Goal: Task Accomplishment & Management: Manage account settings

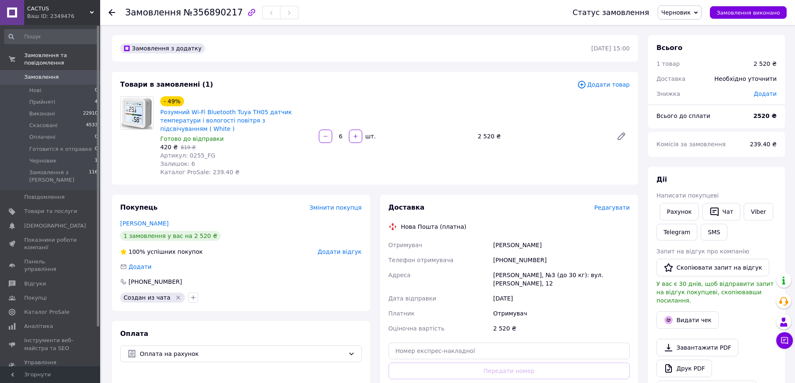
drag, startPoint x: 508, startPoint y: 93, endPoint x: 472, endPoint y: 78, distance: 38.2
click at [472, 78] on div "Товари в замовленні (1) Додати товар - 49% Розумний Wi-Fi Bluetooth Tuya TH05 д…" at bounding box center [375, 128] width 526 height 113
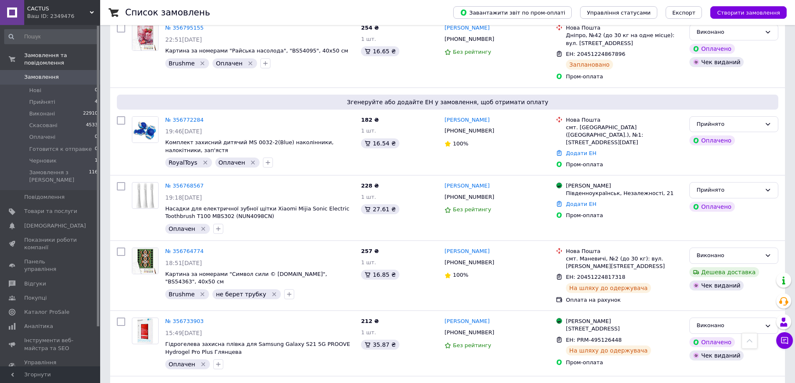
scroll to position [584, 0]
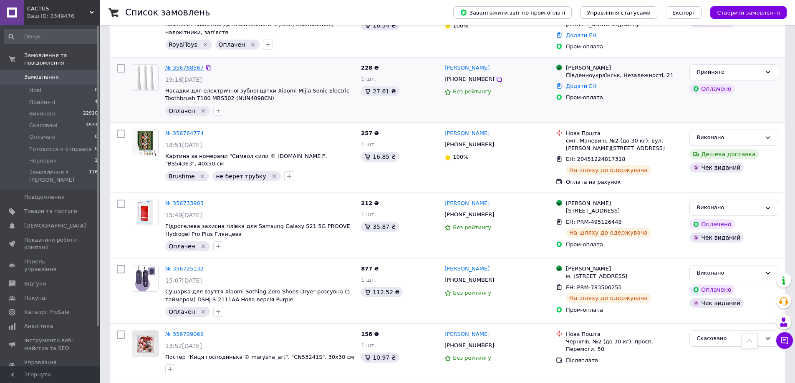
click at [192, 65] on link "№ 356768567" at bounding box center [184, 68] width 38 height 6
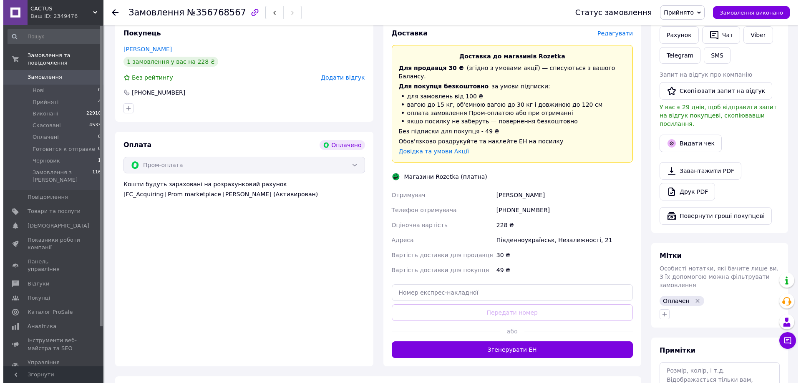
scroll to position [125, 0]
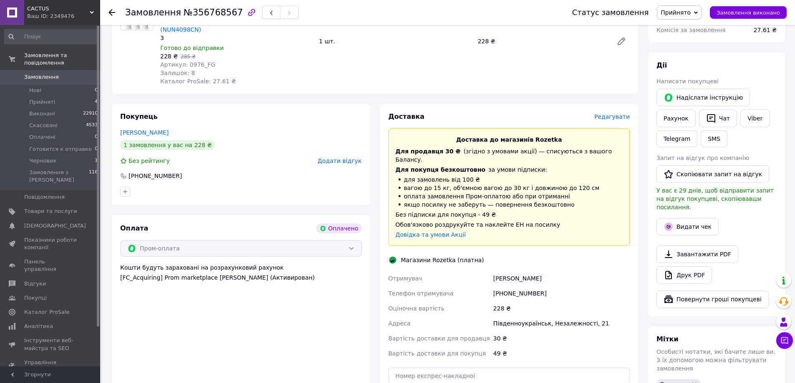
click at [618, 113] on span "Редагувати" at bounding box center [611, 116] width 35 height 7
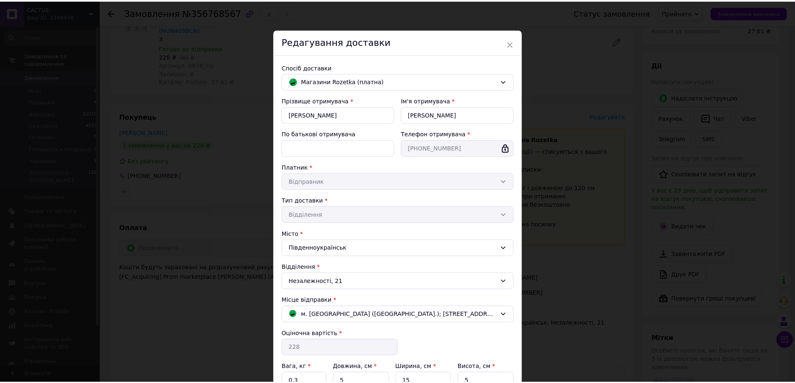
scroll to position [134, 0]
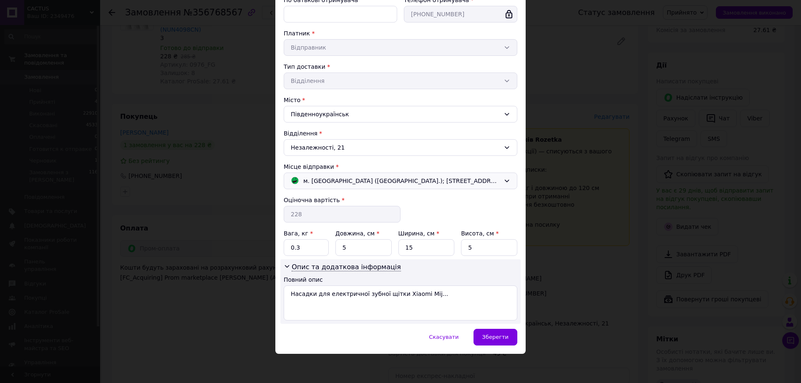
click at [393, 179] on span "м. Кривий Ріг (Дніпропетровська обл.); Перемоги, 37В" at bounding box center [401, 181] width 197 height 9
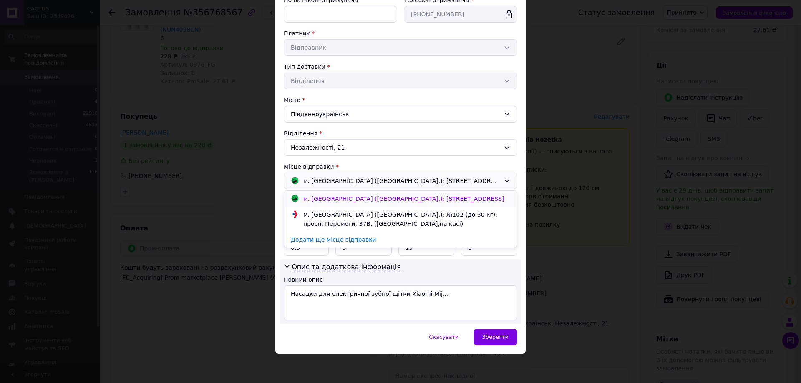
click at [393, 199] on span "м. Кривий Ріг (Дніпропетровська обл.); Перемоги, 37В" at bounding box center [403, 199] width 201 height 7
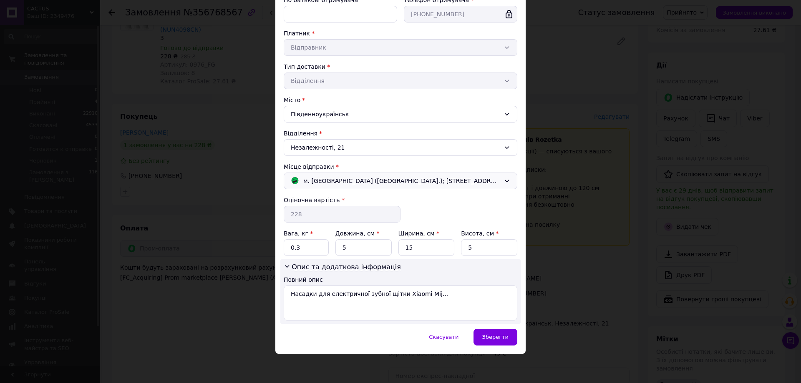
drag, startPoint x: 505, startPoint y: 337, endPoint x: 537, endPoint y: 341, distance: 32.4
click at [505, 336] on span "Зберегти" at bounding box center [495, 337] width 26 height 6
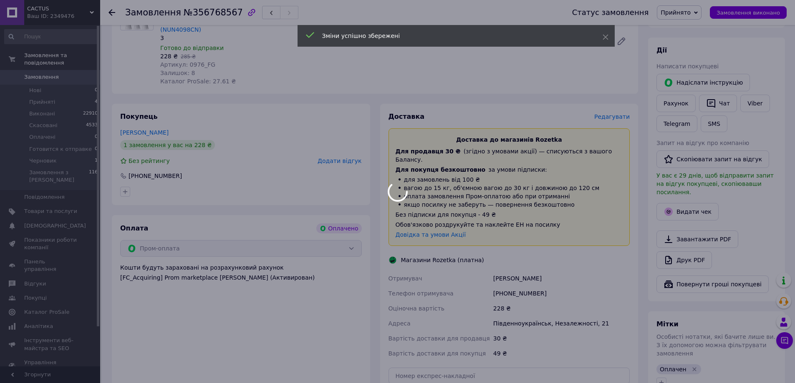
drag, startPoint x: 564, startPoint y: 237, endPoint x: 559, endPoint y: 258, distance: 21.8
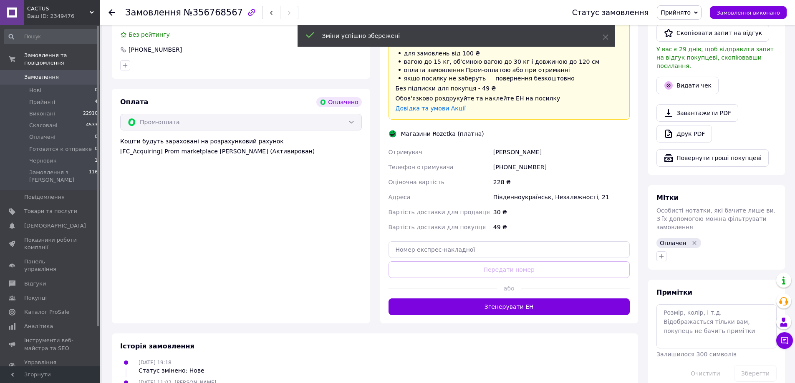
scroll to position [261, 0]
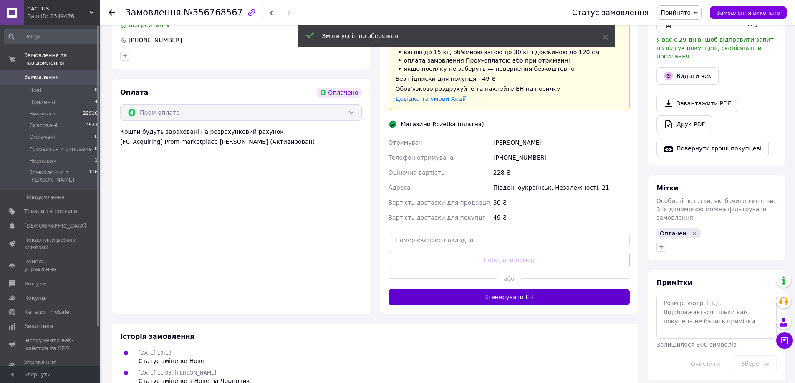
click at [545, 289] on button "Згенерувати ЕН" at bounding box center [509, 297] width 242 height 17
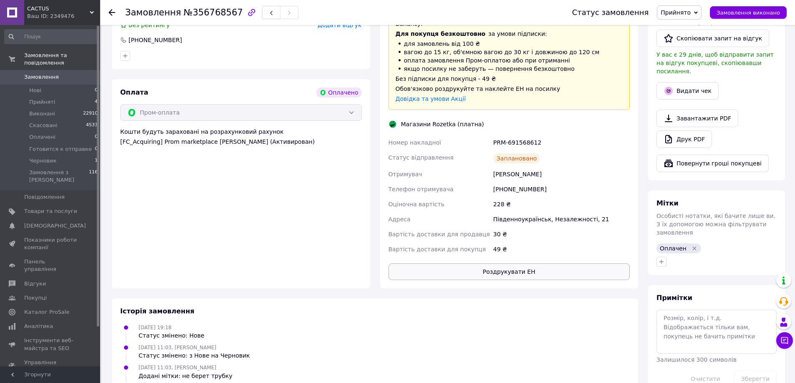
click at [530, 264] on button "Роздрукувати ЕН" at bounding box center [509, 272] width 242 height 17
click at [687, 13] on span "Прийнято" at bounding box center [676, 12] width 30 height 7
click at [705, 69] on li "Готовится к отправке" at bounding box center [692, 67] width 71 height 13
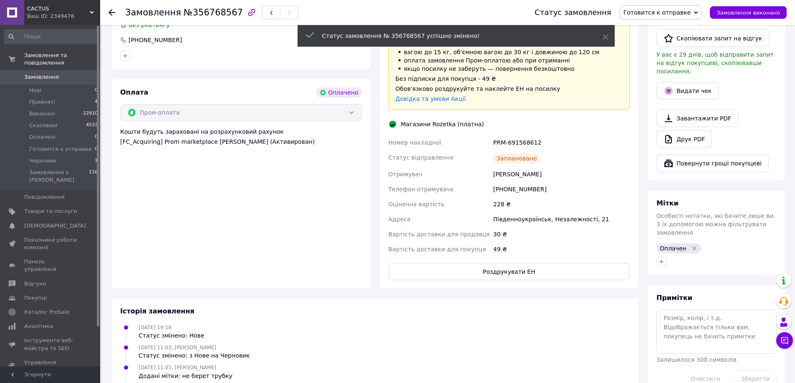
click at [685, 82] on button "Видати чек" at bounding box center [687, 91] width 62 height 18
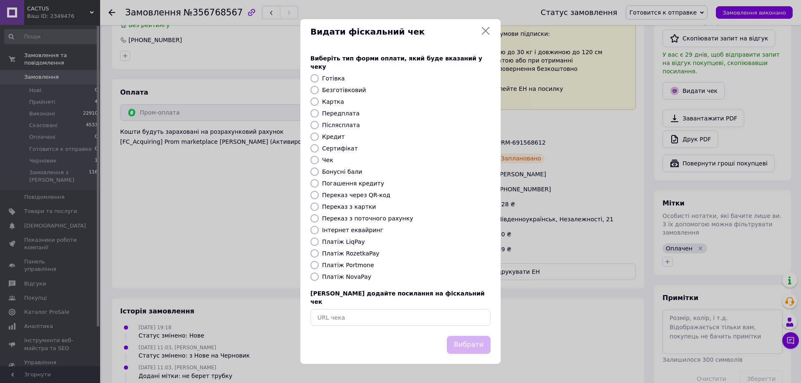
click at [358, 254] on label "Платіж RozetkaPay" at bounding box center [350, 253] width 57 height 7
click at [319, 254] on input "Платіж RozetkaPay" at bounding box center [314, 254] width 8 height 8
radio input "true"
drag, startPoint x: 474, startPoint y: 333, endPoint x: 458, endPoint y: 233, distance: 101.3
click at [474, 336] on button "Вибрати" at bounding box center [469, 345] width 44 height 18
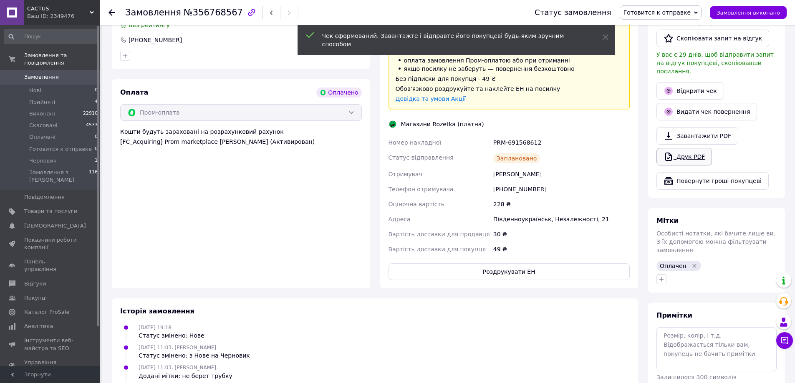
click at [702, 148] on link "Друк PDF" at bounding box center [683, 157] width 55 height 18
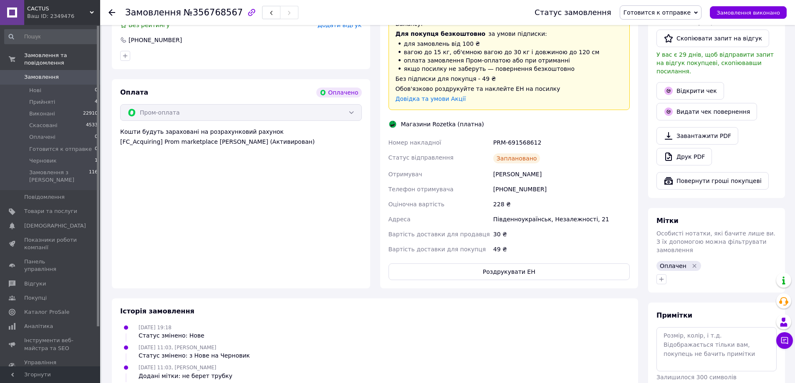
scroll to position [5, 0]
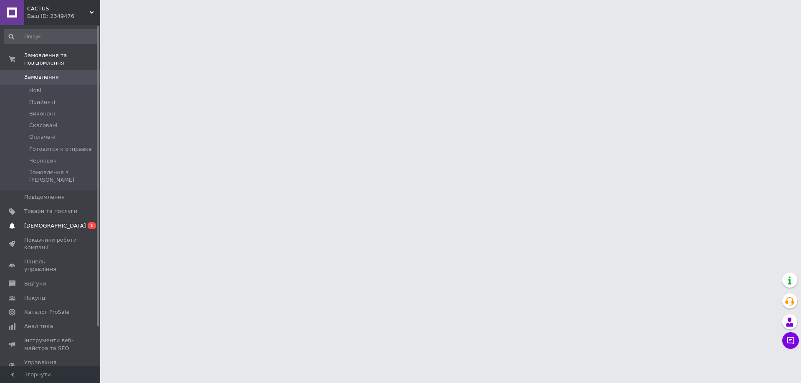
click at [63, 222] on span "[DEMOGRAPHIC_DATA]" at bounding box center [50, 226] width 53 height 8
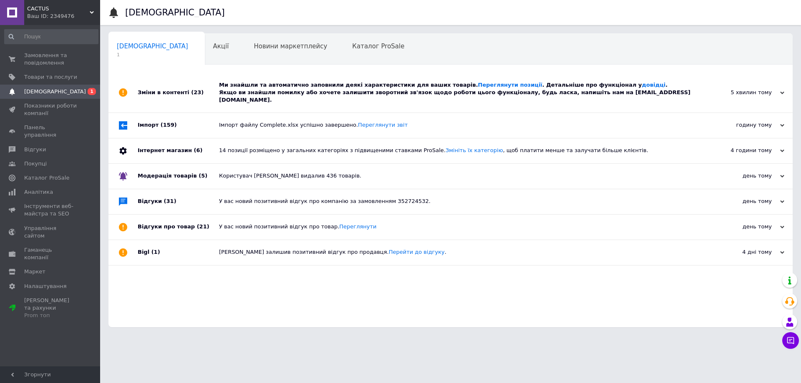
click at [257, 77] on div "Ми знайшли та автоматично заповнили деякі характеристики для ваших товарів. Пер…" at bounding box center [460, 93] width 482 height 40
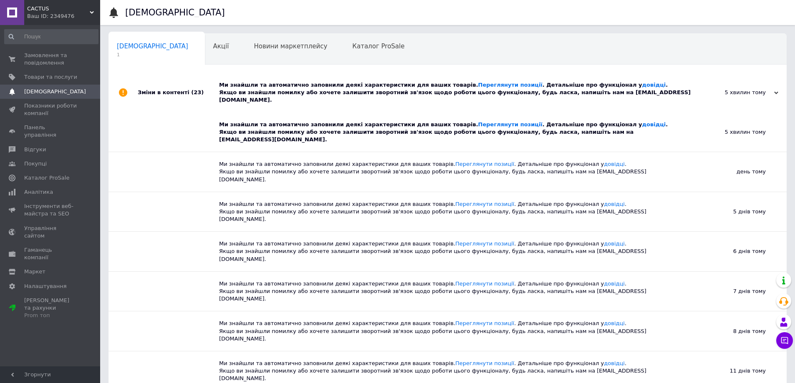
click at [92, 11] on icon at bounding box center [92, 12] width 4 height 4
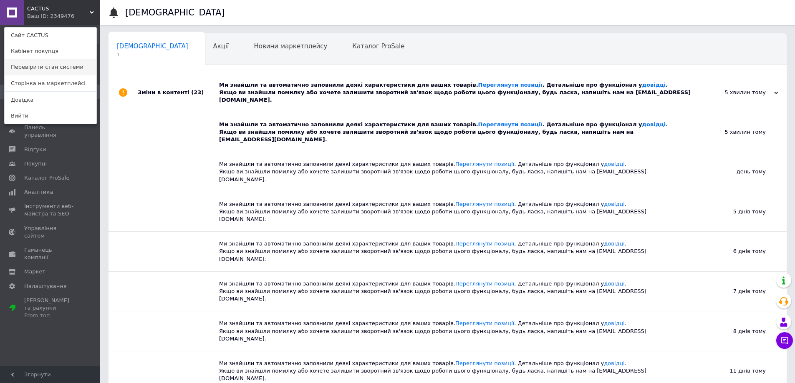
click at [80, 64] on link "Перевірити стан системи" at bounding box center [51, 67] width 92 height 16
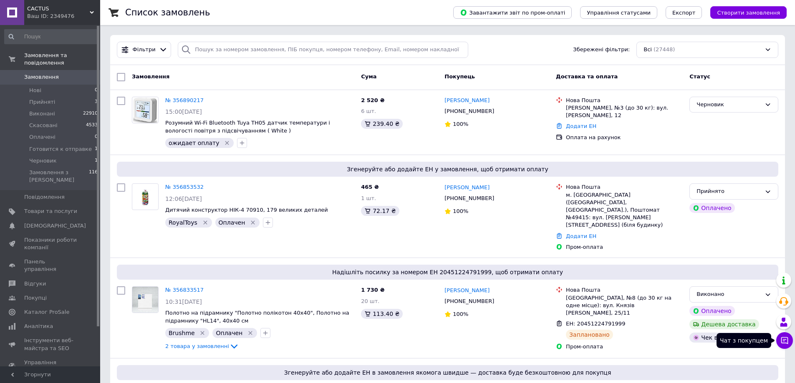
click at [786, 340] on icon at bounding box center [784, 341] width 7 height 7
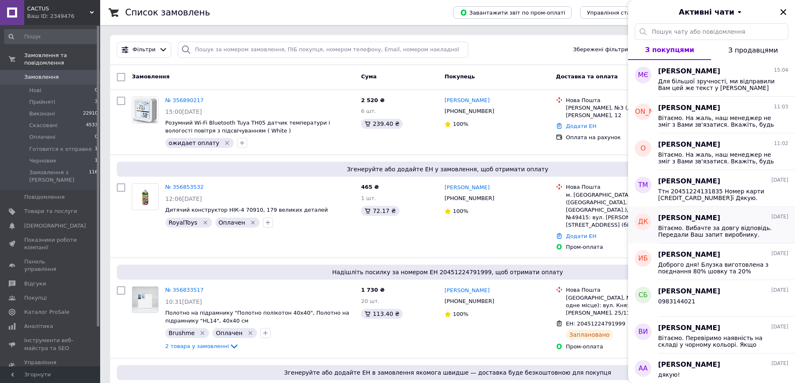
click at [688, 227] on span "Вітаємо. Вибачте за довгу відповідь. Передали Ваш запит виробнику. Очікуємо від…" at bounding box center [717, 231] width 119 height 13
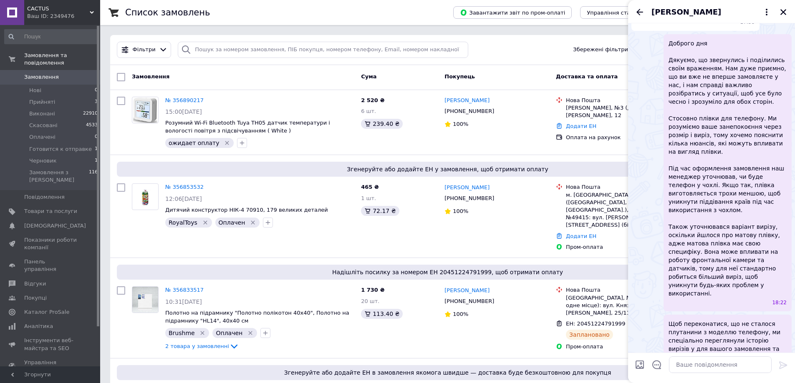
scroll to position [58, 0]
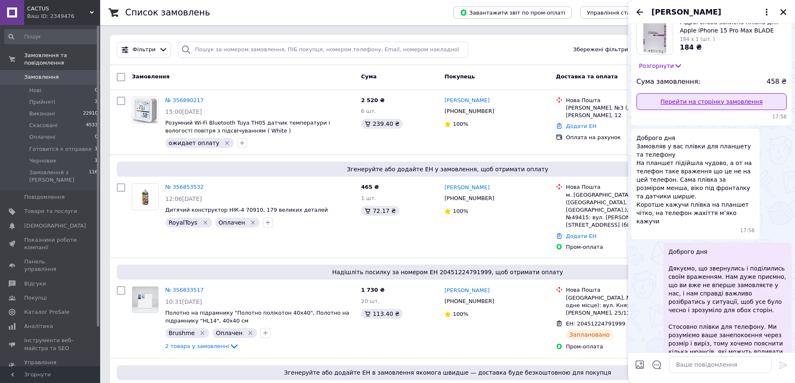
click at [719, 101] on link "Перейти на сторінку замовлення" at bounding box center [711, 101] width 150 height 17
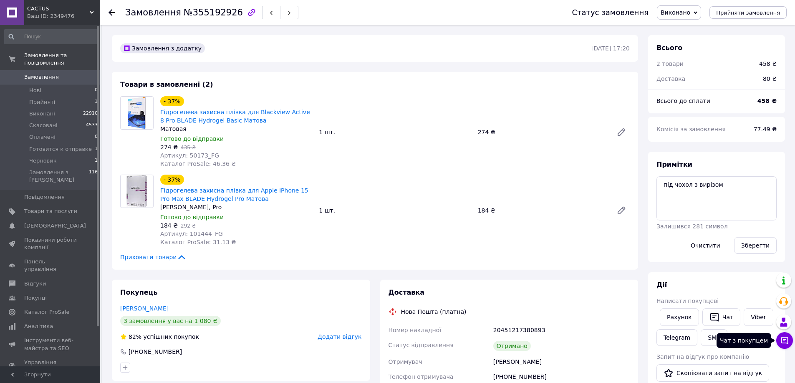
click at [786, 341] on icon at bounding box center [784, 341] width 8 height 8
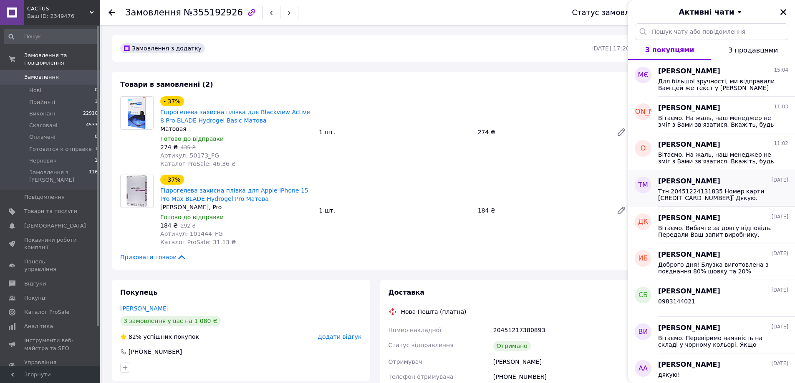
click at [699, 190] on span "Ттн 20451224131835 Номер карти 5168745130397794ї Дякую." at bounding box center [717, 194] width 119 height 13
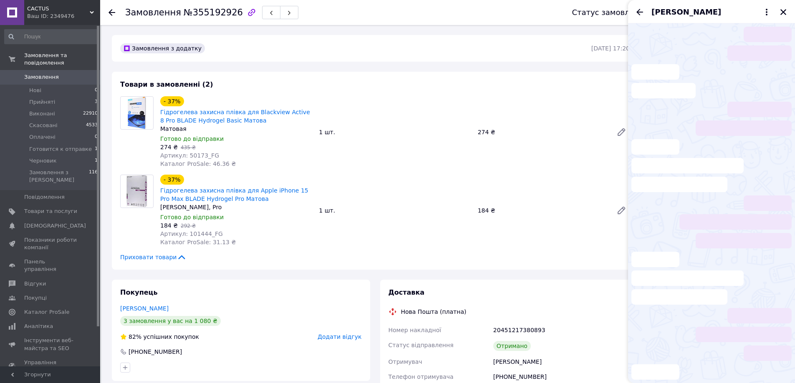
scroll to position [300, 0]
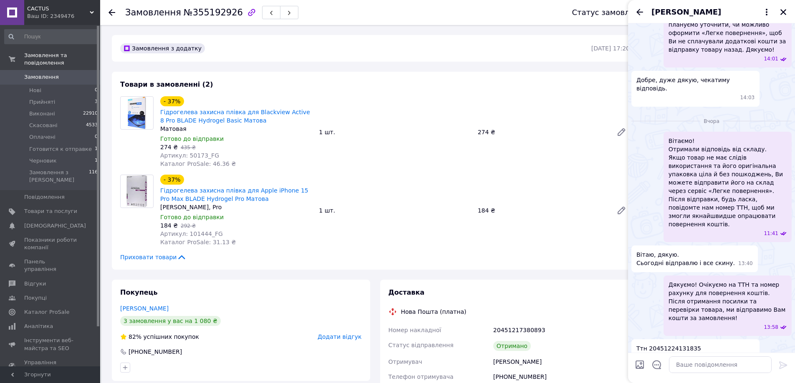
click at [668, 345] on span "Ттн 20451224131835 Номер карти 5168745130397794ї Дякую." at bounding box center [694, 361] width 117 height 33
copy span "20451224131835"
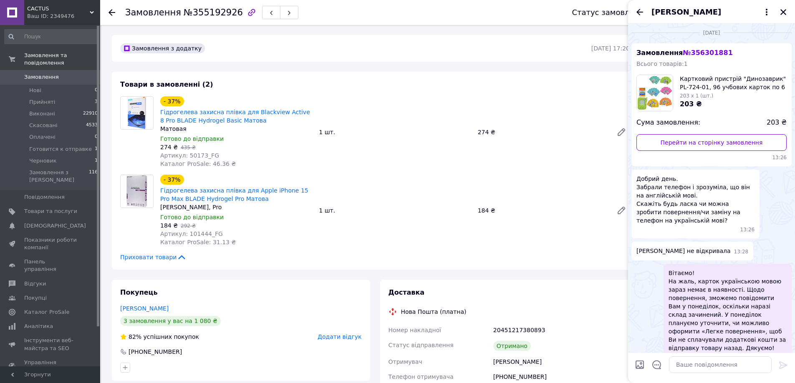
scroll to position [0, 0]
click at [709, 148] on link "Перейти на сторінку замовлення" at bounding box center [711, 144] width 150 height 17
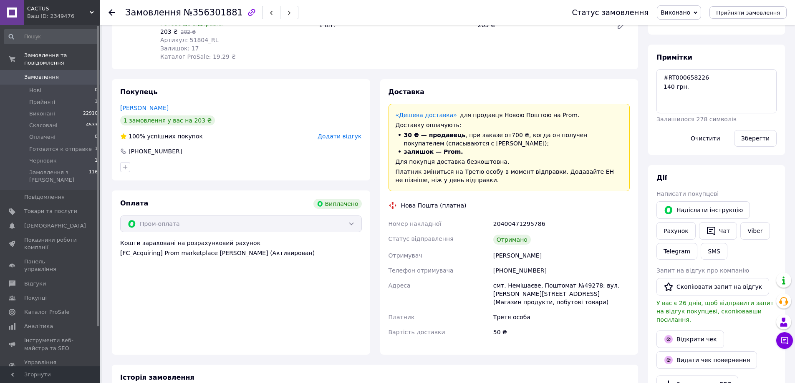
scroll to position [147, 0]
click at [508, 270] on div "[PHONE_NUMBER]" at bounding box center [562, 270] width 140 height 15
copy div "380972280351"
